Goal: Task Accomplishment & Management: Use online tool/utility

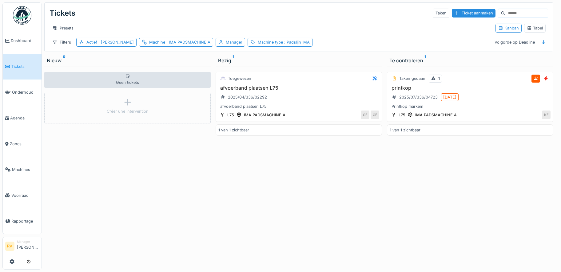
click at [19, 22] on img at bounding box center [22, 15] width 18 height 18
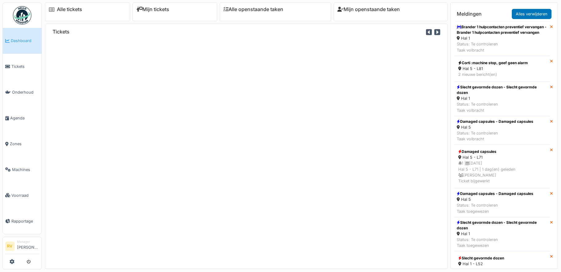
click at [159, 13] on div "Mijn tickets" at bounding box center [175, 11] width 85 height 19
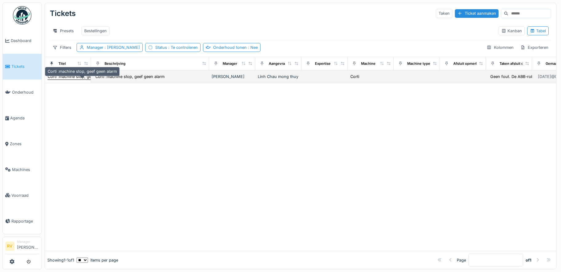
click at [60, 80] on div "Corti :machine stop, geef geen alarm" at bounding box center [82, 77] width 69 height 6
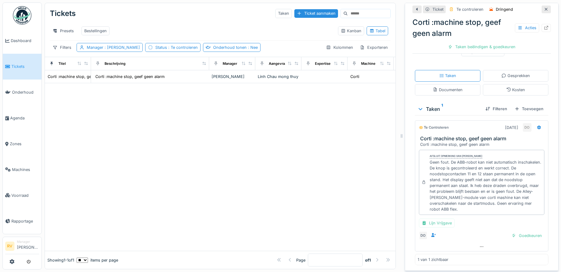
scroll to position [5, 0]
click at [236, 65] on div "Manager" at bounding box center [230, 63] width 14 height 5
click at [224, 64] on div "Manager" at bounding box center [230, 63] width 14 height 5
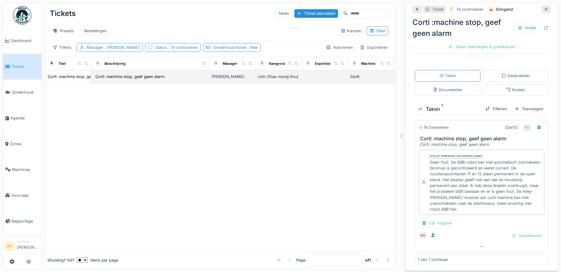
click at [220, 78] on div "[PERSON_NAME]" at bounding box center [232, 77] width 41 height 6
click at [69, 78] on div "Corti :machine stop, geef geen alarm" at bounding box center [82, 77] width 69 height 6
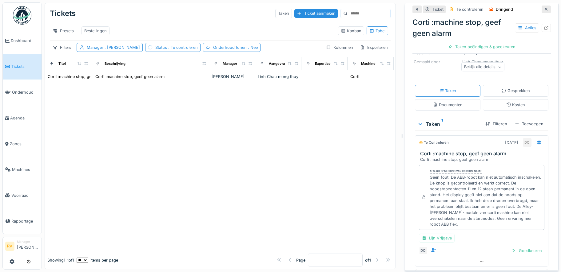
scroll to position [96, 0]
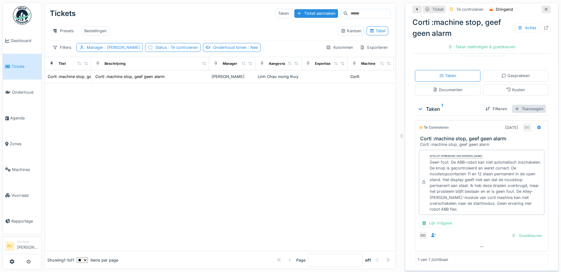
click at [515, 109] on div "Toevoegen" at bounding box center [529, 109] width 34 height 8
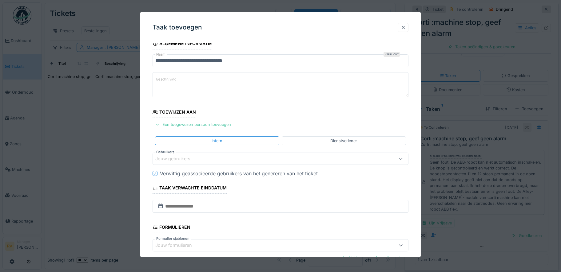
scroll to position [0, 0]
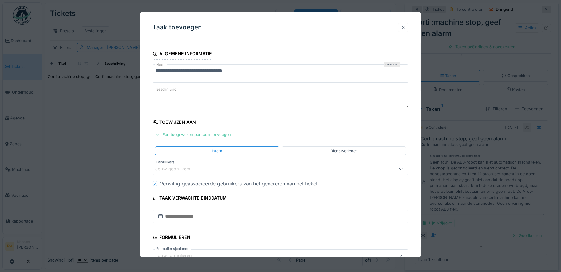
click at [405, 28] on div at bounding box center [403, 28] width 5 height 6
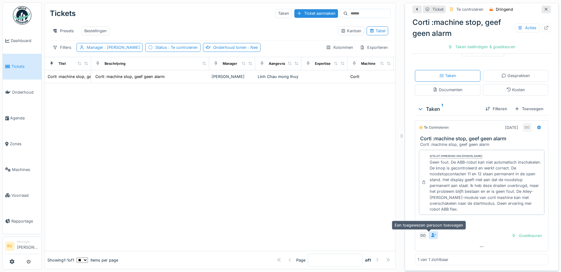
click at [431, 236] on icon at bounding box center [433, 235] width 5 height 4
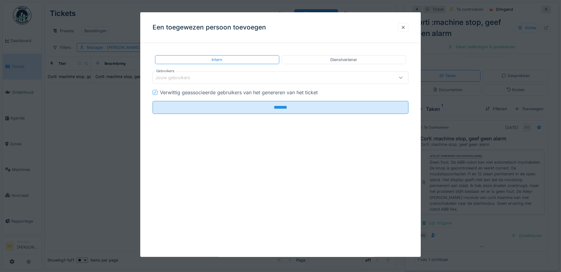
click at [210, 74] on div "Jouw gebruikers" at bounding box center [265, 77] width 220 height 7
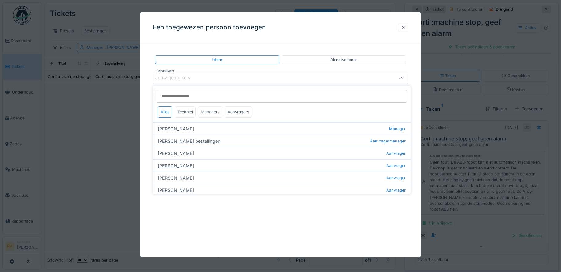
click at [212, 111] on div "Managers" at bounding box center [210, 111] width 24 height 11
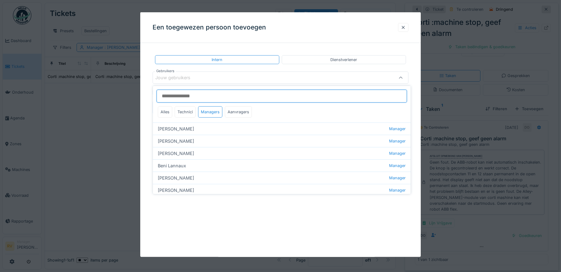
click at [219, 90] on input "Gebruikers" at bounding box center [281, 96] width 250 height 13
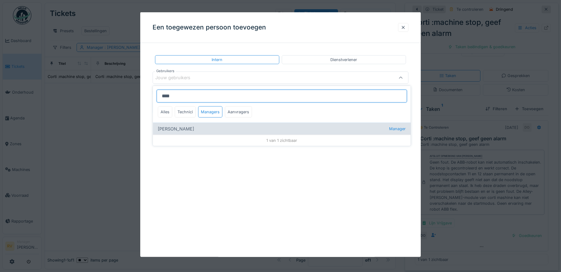
type input "****"
click at [187, 123] on div "Laurens Macris Manager" at bounding box center [282, 129] width 258 height 12
type input "****"
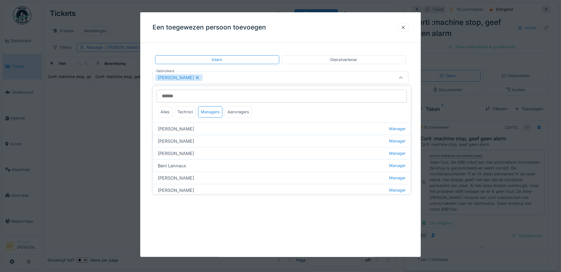
click at [336, 26] on div "Een toegewezen persoon toevoegen" at bounding box center [280, 27] width 280 height 31
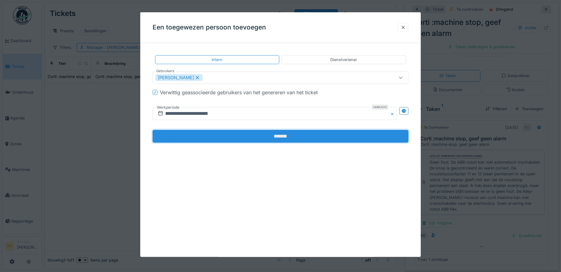
click at [277, 133] on input "*******" at bounding box center [280, 136] width 256 height 13
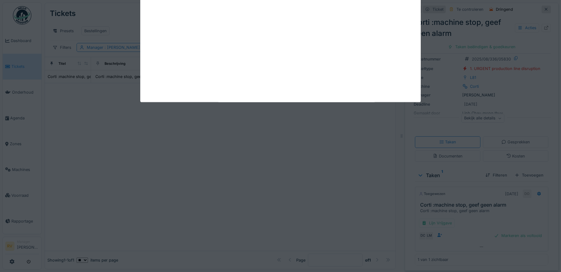
scroll to position [21, 0]
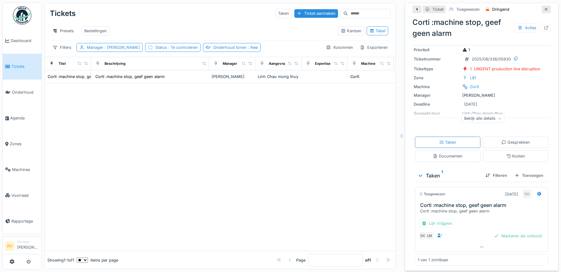
click at [468, 94] on div "Manager Roland Van boven" at bounding box center [481, 96] width 136 height 6
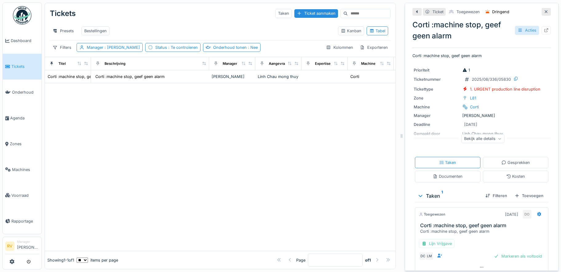
click at [517, 30] on div "Acties" at bounding box center [527, 30] width 24 height 9
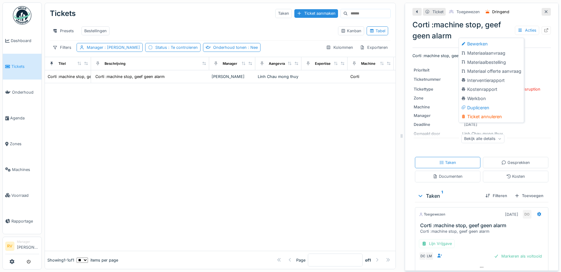
scroll to position [5, 0]
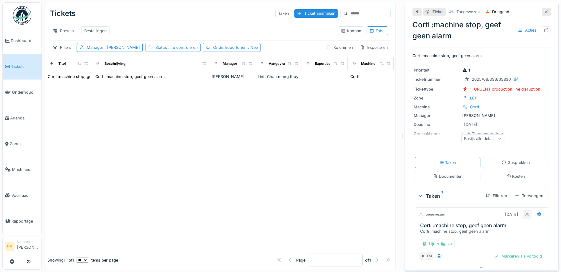
click at [330, 160] on div at bounding box center [220, 167] width 350 height 168
click at [414, 14] on div at bounding box center [416, 12] width 5 height 6
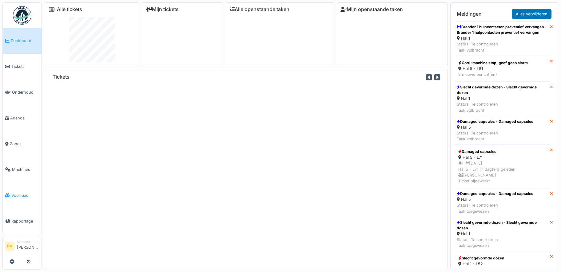
click at [13, 193] on span "Voorraad" at bounding box center [25, 196] width 28 height 6
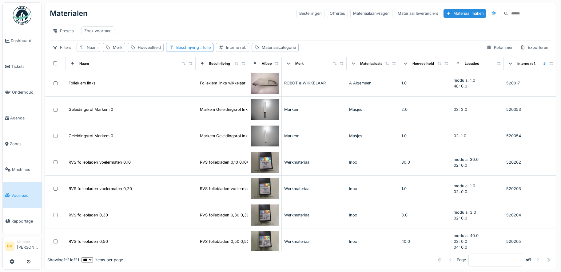
click at [92, 50] on div "Naam" at bounding box center [92, 48] width 11 height 6
click at [106, 78] on input "Naam" at bounding box center [110, 81] width 62 height 13
paste input "**********"
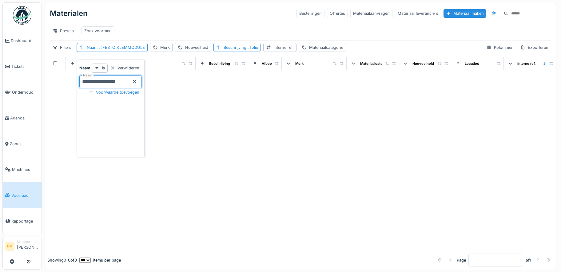
click at [84, 84] on input "**********" at bounding box center [110, 81] width 62 height 13
type input "**********"
click at [137, 81] on icon at bounding box center [134, 82] width 5 height 4
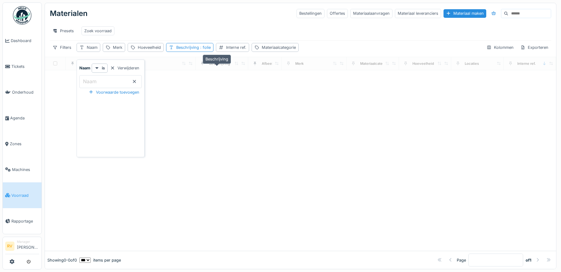
click at [215, 66] on div "Beschrijving" at bounding box center [219, 63] width 21 height 5
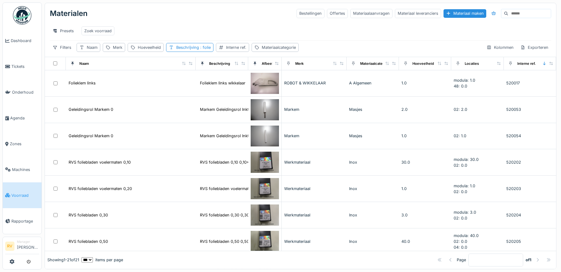
click at [227, 67] on div "Beschrijving" at bounding box center [221, 64] width 47 height 8
click at [212, 66] on div "Beschrijving" at bounding box center [219, 63] width 21 height 5
click at [183, 50] on div "Beschrijving : folie" at bounding box center [193, 48] width 34 height 6
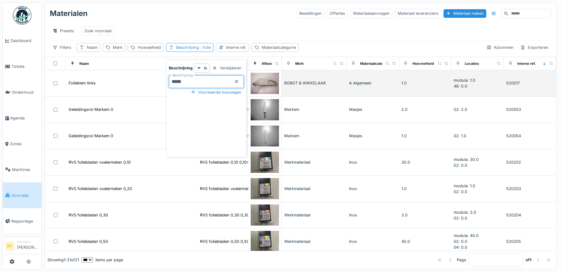
drag, startPoint x: 189, startPoint y: 82, endPoint x: 163, endPoint y: 81, distance: 26.8
click at [163, 81] on body "Dashboard Tickets Onderhoud [GEOGRAPHIC_DATA] Zones Machines Voorraad Rapportag…" at bounding box center [280, 136] width 561 height 272
paste input "**********"
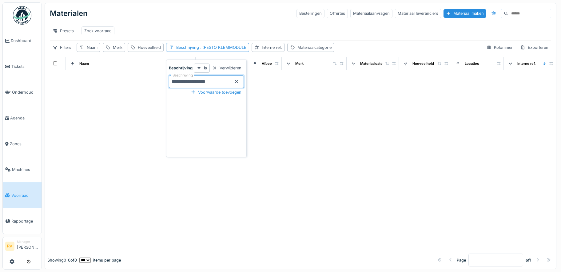
drag, startPoint x: 191, startPoint y: 82, endPoint x: 166, endPoint y: 82, distance: 24.9
click at [167, 82] on div "**********" at bounding box center [206, 109] width 81 height 98
type input "**********"
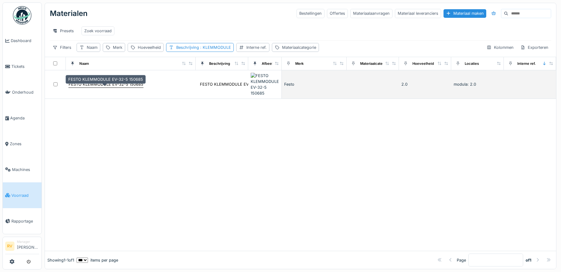
click at [95, 87] on div "FESTO KLEMMODULE EV-32-5 150685" at bounding box center [106, 84] width 75 height 6
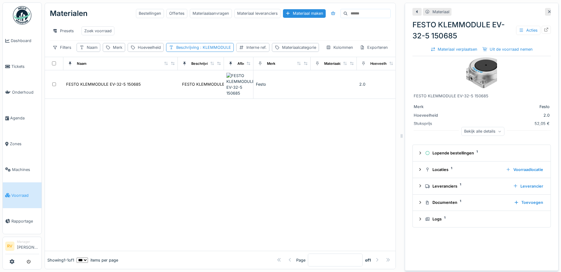
click at [462, 27] on div "FESTO KLEMMODULE EV-32-5 150685 Acties" at bounding box center [481, 30] width 138 height 22
click at [491, 52] on div "Uit de voorraad nemen" at bounding box center [507, 49] width 55 height 8
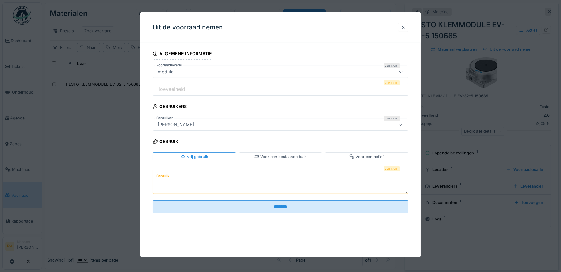
click at [226, 91] on input "Hoeveelheid" at bounding box center [280, 89] width 256 height 13
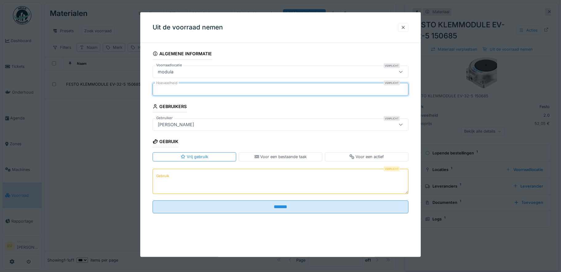
type input "*"
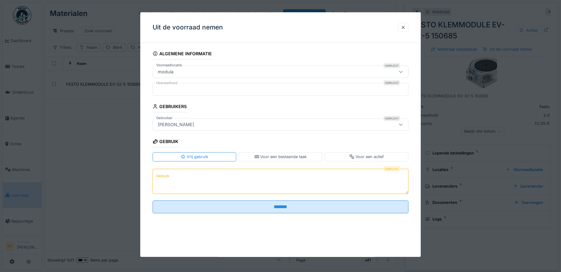
click at [270, 71] on div "modula" at bounding box center [265, 72] width 220 height 7
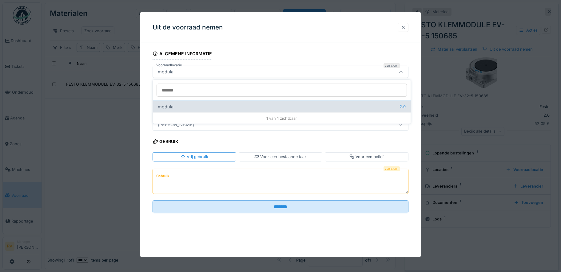
click at [223, 106] on div "modula 2.0" at bounding box center [282, 107] width 258 height 12
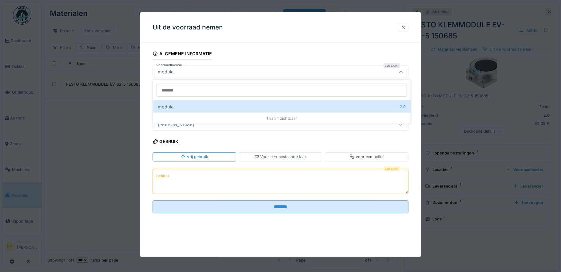
click at [290, 76] on div "modula" at bounding box center [280, 72] width 256 height 12
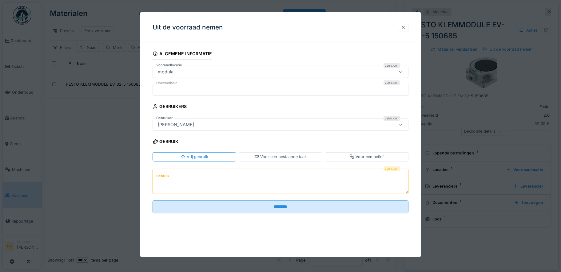
drag, startPoint x: 177, startPoint y: 180, endPoint x: 199, endPoint y: 185, distance: 21.8
click at [177, 180] on textarea "Gebruik" at bounding box center [280, 181] width 256 height 25
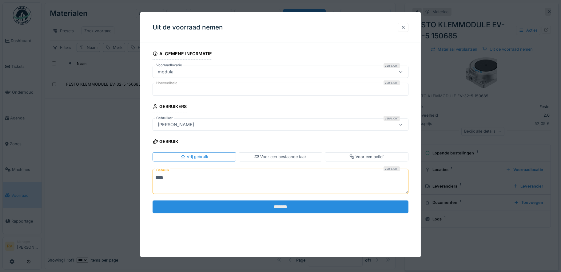
type textarea "****"
click at [262, 209] on input "*******" at bounding box center [280, 207] width 256 height 13
